Goal: Transaction & Acquisition: Purchase product/service

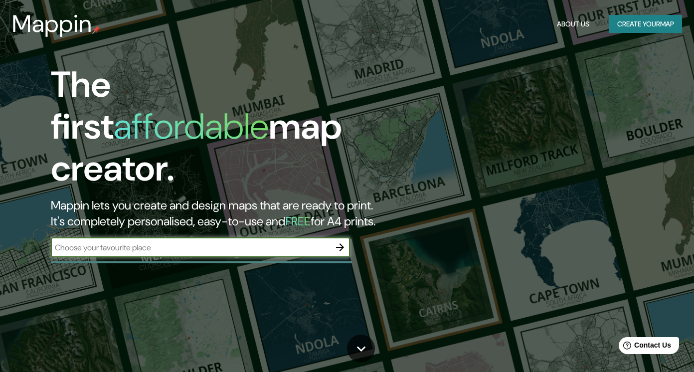
click at [227, 242] on input "text" at bounding box center [190, 247] width 279 height 11
type input "[GEOGRAPHIC_DATA]"
click at [339, 241] on icon "button" at bounding box center [340, 247] width 12 height 12
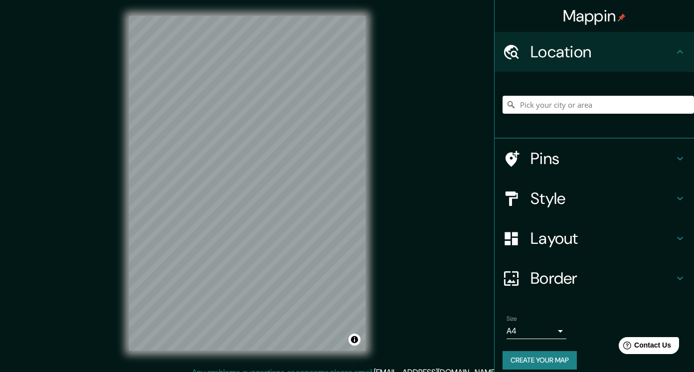
click at [531, 153] on h4 "Pins" at bounding box center [603, 159] width 144 height 20
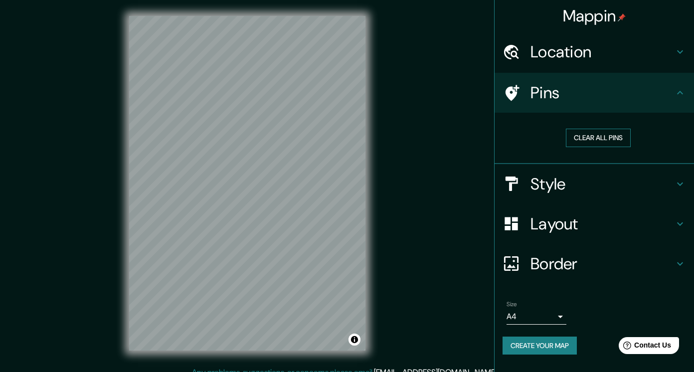
click at [602, 133] on button "Clear all pins" at bounding box center [598, 138] width 65 height 18
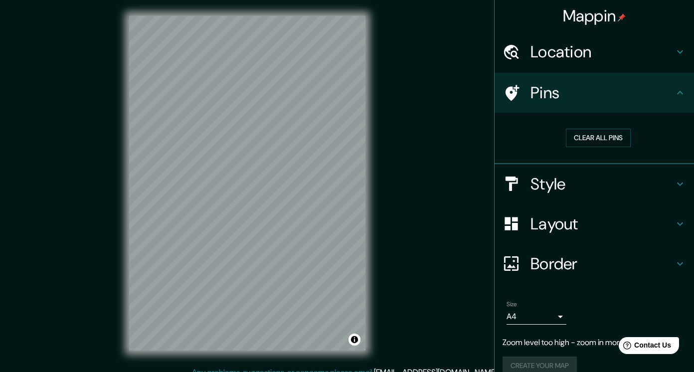
click at [562, 185] on h4 "Style" at bounding box center [603, 184] width 144 height 20
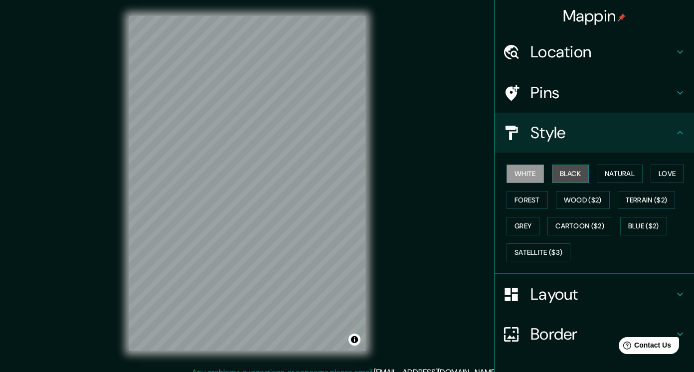
click at [573, 179] on button "Black" at bounding box center [570, 174] width 37 height 18
click at [515, 179] on button "White" at bounding box center [525, 174] width 37 height 18
click at [629, 94] on h4 "Pins" at bounding box center [603, 93] width 144 height 20
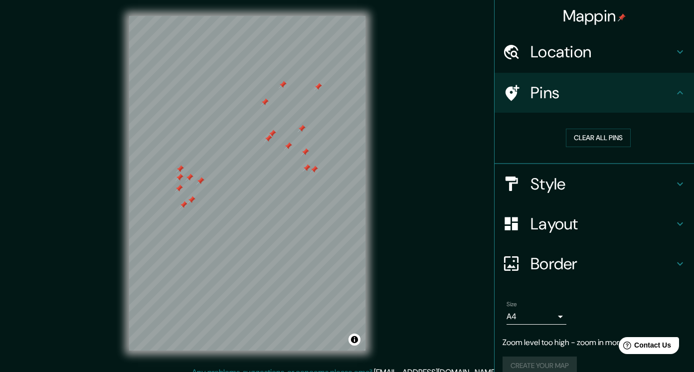
click at [180, 209] on div at bounding box center [184, 205] width 8 height 8
click at [176, 221] on div at bounding box center [180, 217] width 8 height 8
click at [169, 207] on div at bounding box center [173, 203] width 8 height 8
click at [169, 224] on div at bounding box center [173, 220] width 8 height 8
